Goal: Contribute content

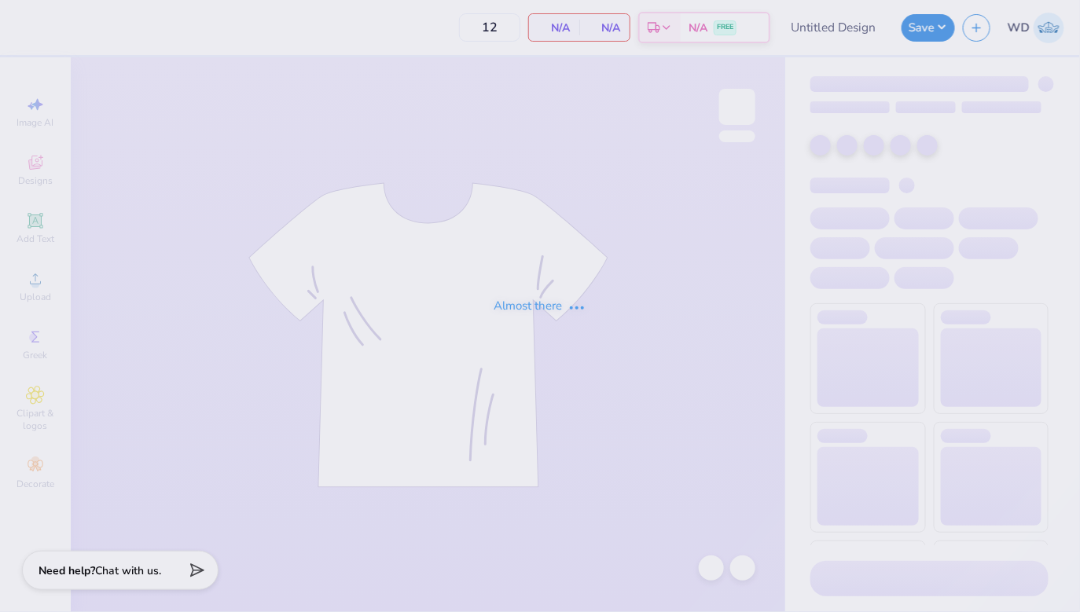
type input "Delt Gamma Anchor Splash"
type input "100"
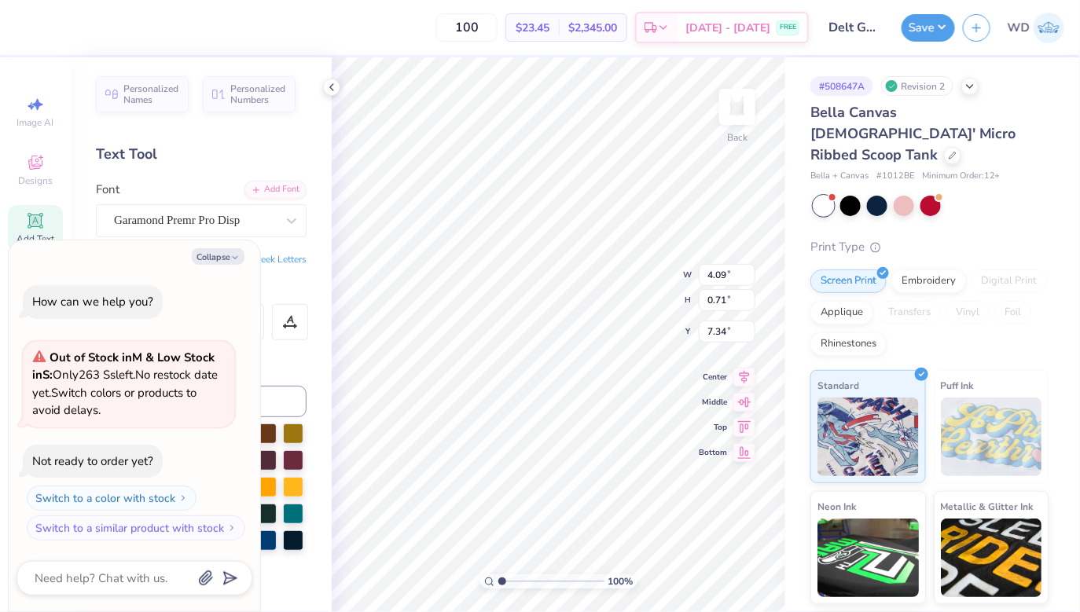
type textarea "x"
type input "3.03"
type input "0.52"
type input "7.53"
click at [745, 363] on icon at bounding box center [745, 361] width 10 height 13
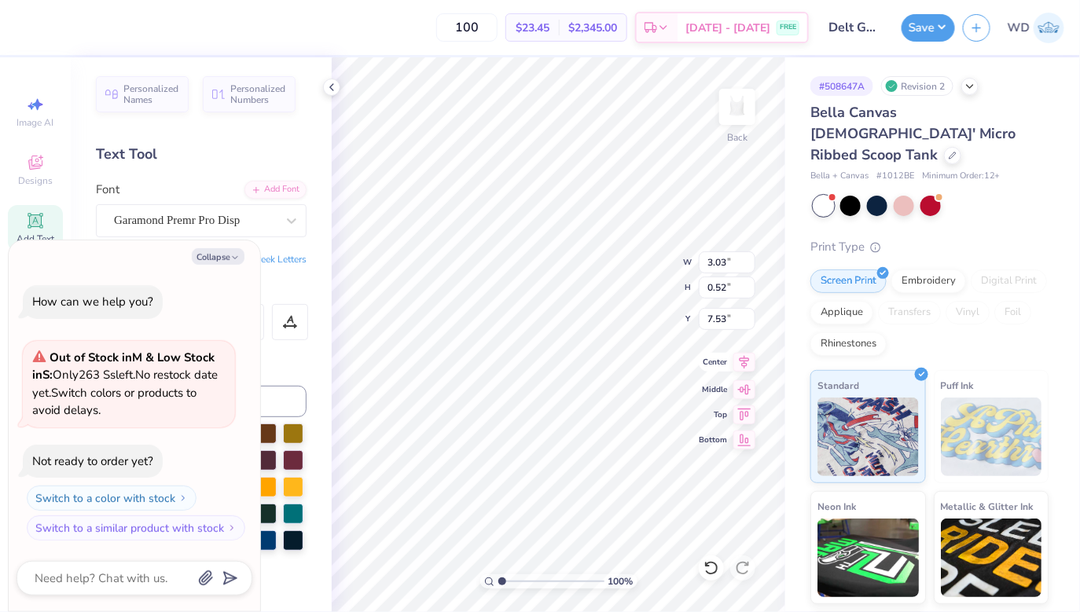
click at [743, 363] on icon at bounding box center [745, 361] width 10 height 13
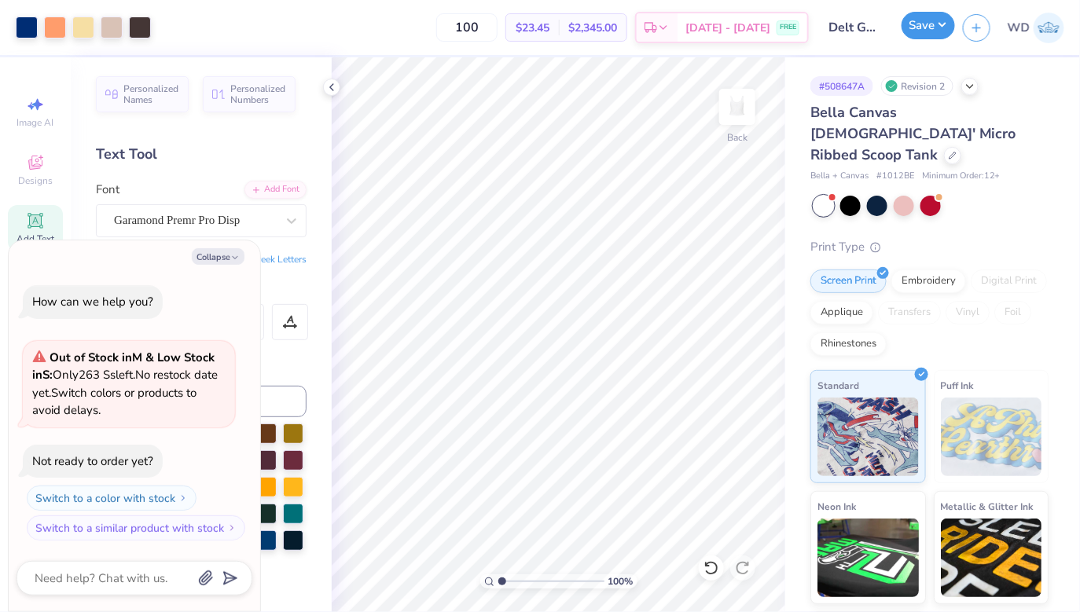
click at [932, 30] on button "Save" at bounding box center [927, 26] width 53 height 28
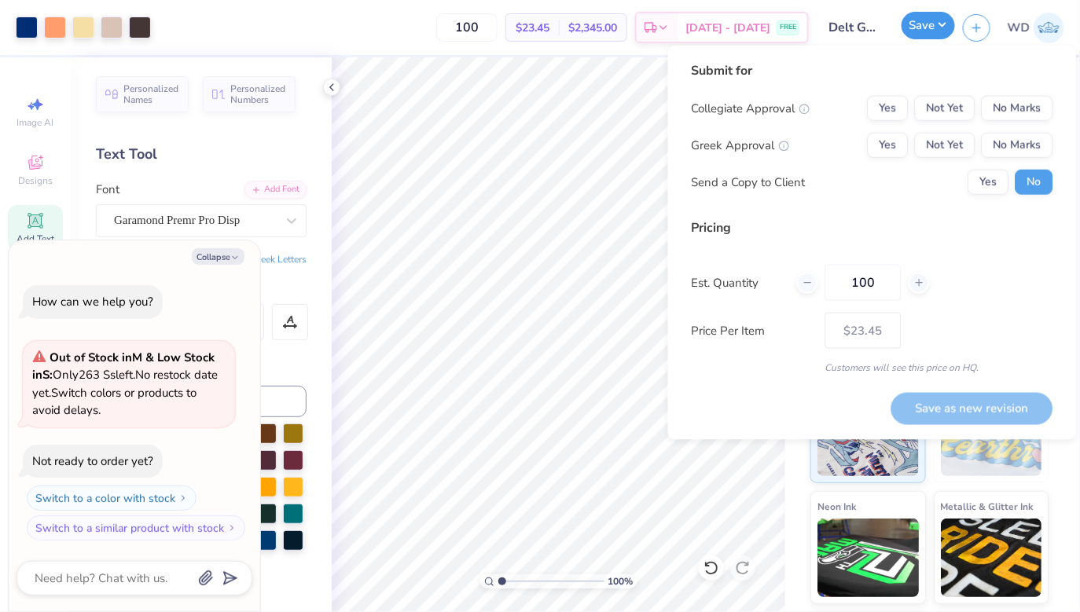
type textarea "x"
click at [884, 116] on button "Yes" at bounding box center [888, 108] width 41 height 25
click at [1032, 100] on button "No Marks" at bounding box center [1018, 108] width 72 height 25
click at [899, 145] on button "Yes" at bounding box center [888, 145] width 41 height 25
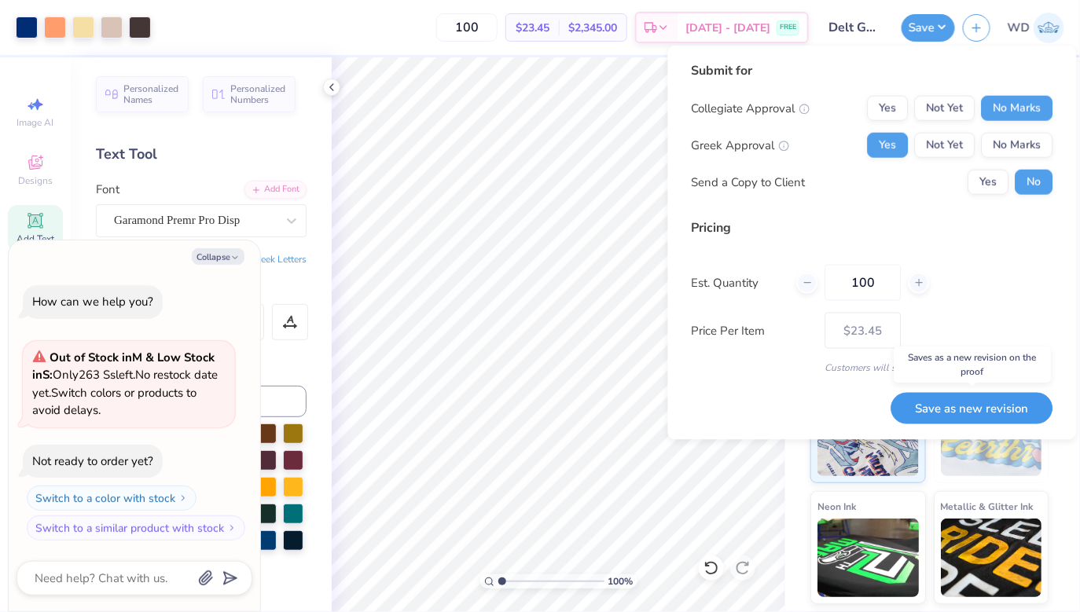
click at [947, 406] on button "Save as new revision" at bounding box center [972, 408] width 162 height 32
type input "$23.45"
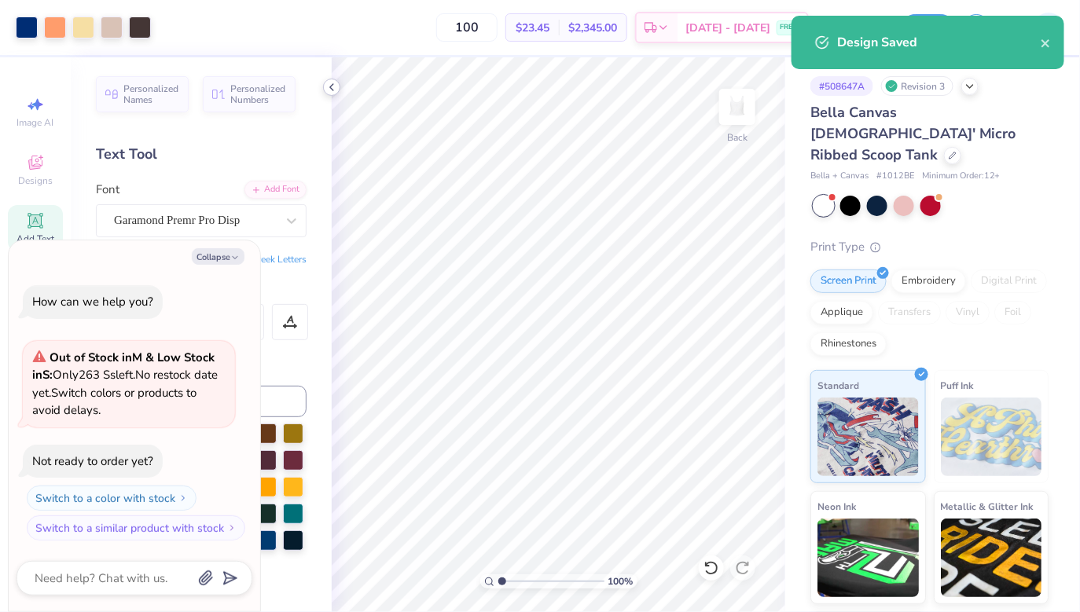
click at [334, 87] on icon at bounding box center [331, 87] width 13 height 13
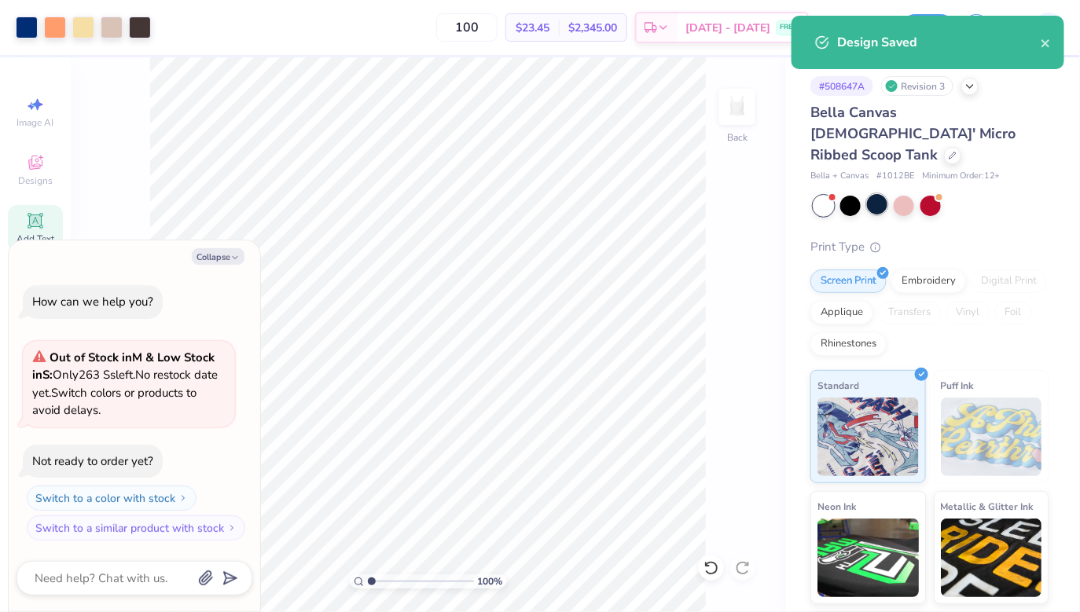
click at [870, 194] on div at bounding box center [877, 204] width 20 height 20
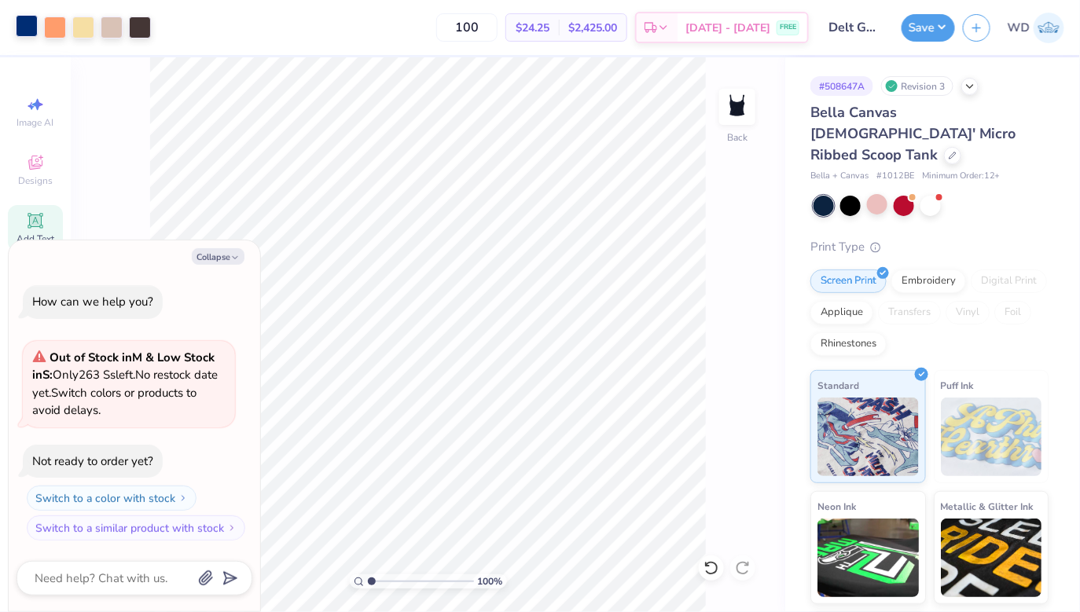
click at [23, 24] on div at bounding box center [27, 26] width 22 height 22
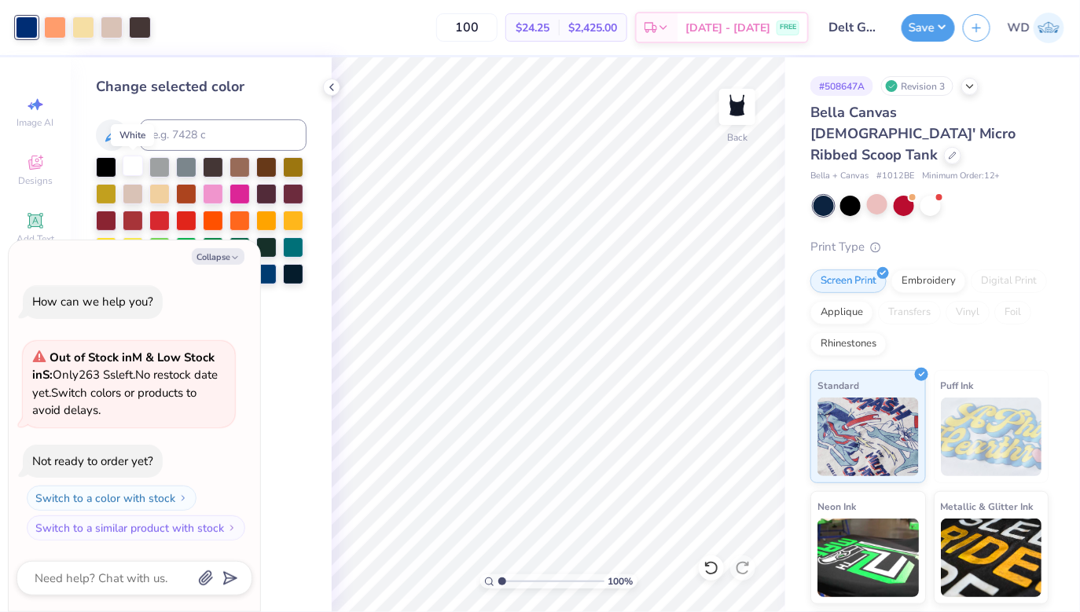
click at [131, 160] on div at bounding box center [133, 166] width 20 height 20
click at [934, 22] on button "Save" at bounding box center [927, 26] width 53 height 28
type textarea "x"
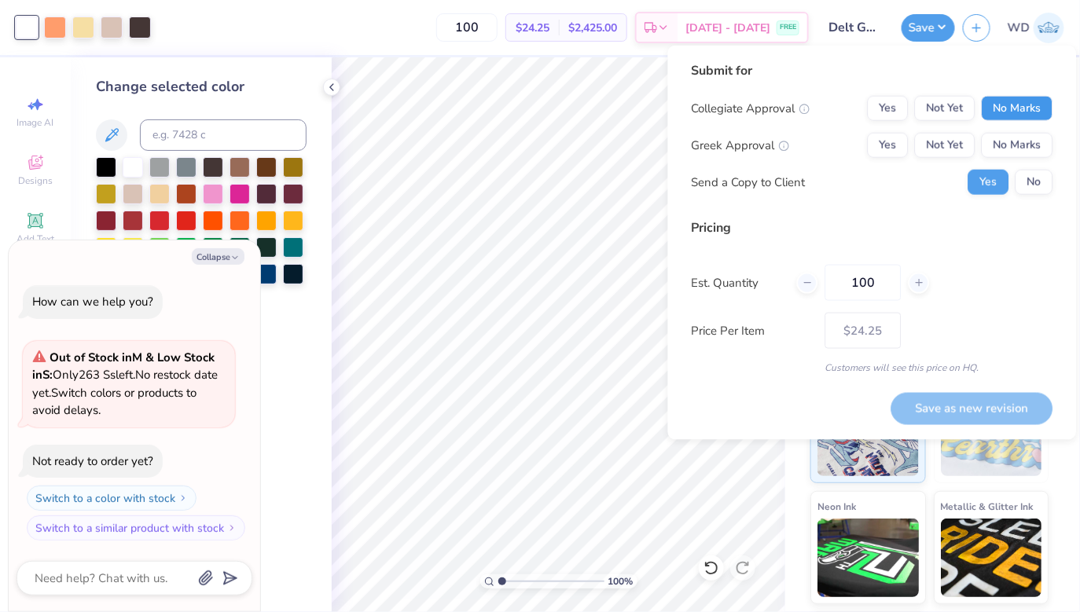
click at [1022, 111] on button "No Marks" at bounding box center [1018, 108] width 72 height 25
click at [881, 145] on button "Yes" at bounding box center [888, 145] width 41 height 25
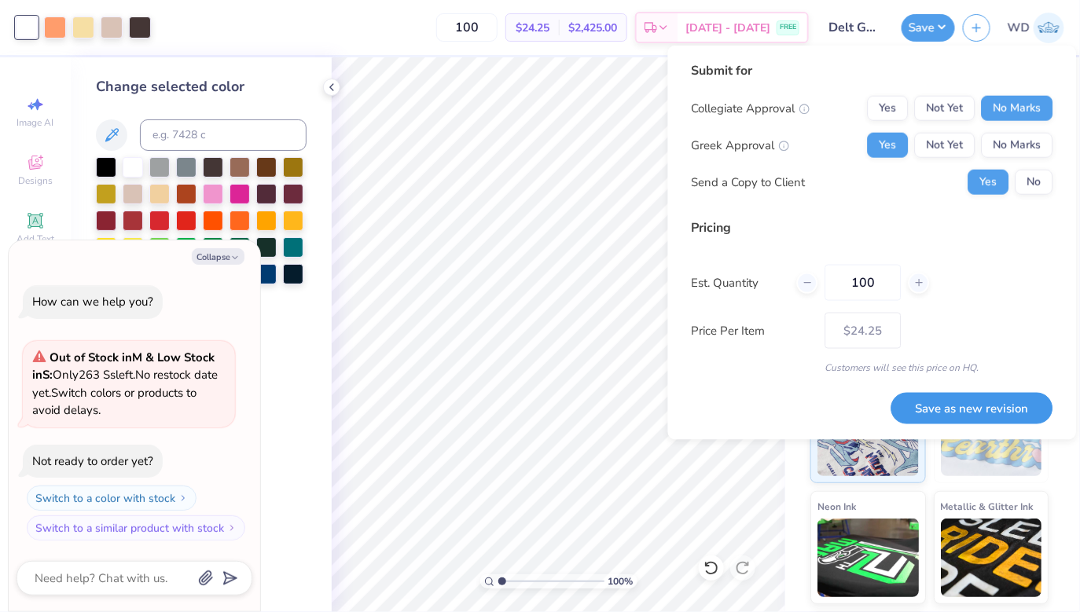
click at [982, 411] on button "Save as new revision" at bounding box center [972, 408] width 162 height 32
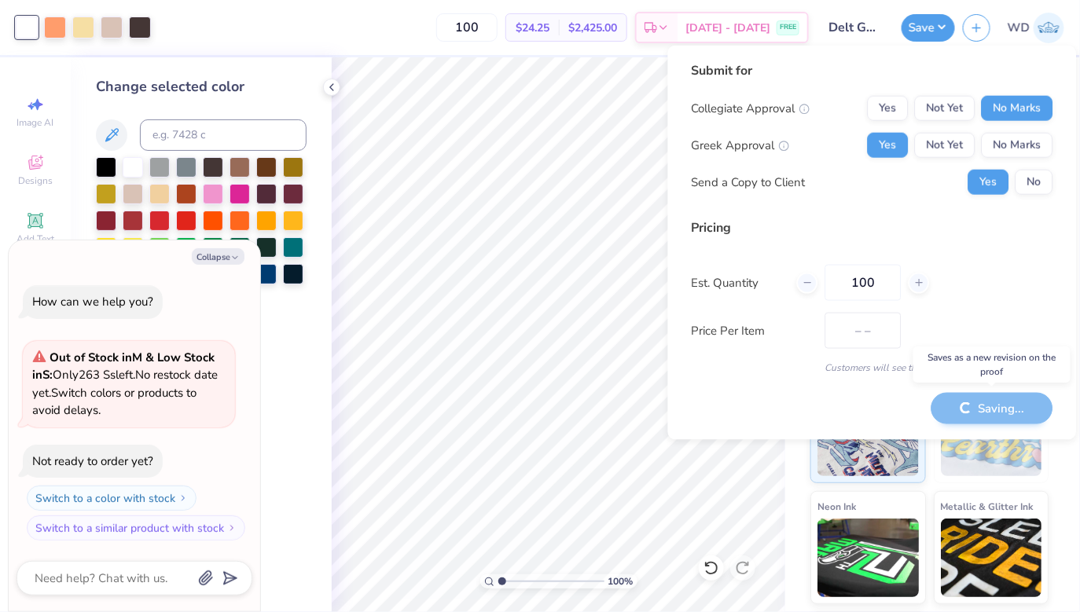
type input "$24.25"
type textarea "x"
